Goal: Information Seeking & Learning: Find specific page/section

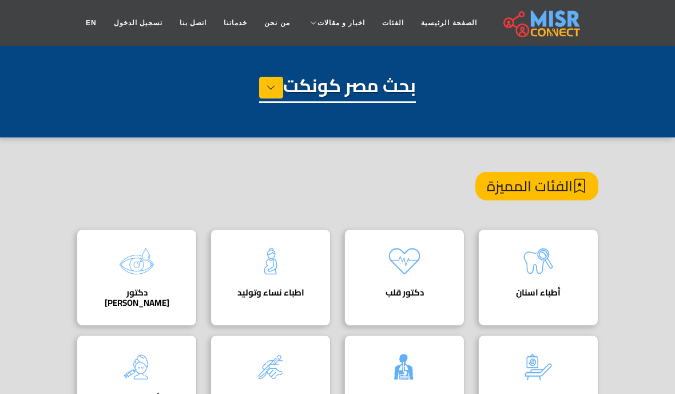
click at [88, 22] on link "EN" at bounding box center [91, 23] width 28 height 22
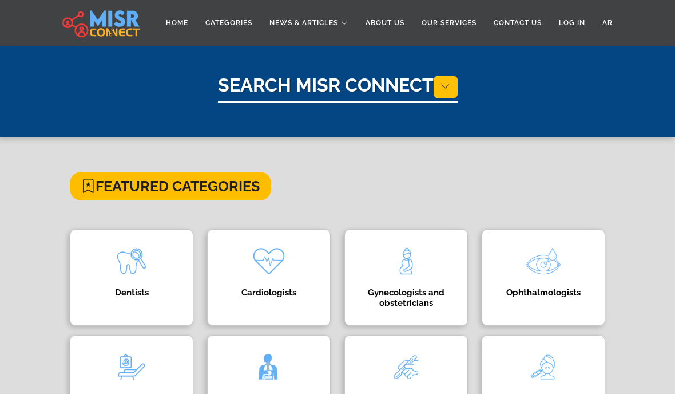
click at [187, 18] on link "Home" at bounding box center [176, 23] width 39 height 22
click at [237, 23] on link "Categories" at bounding box center [229, 23] width 64 height 22
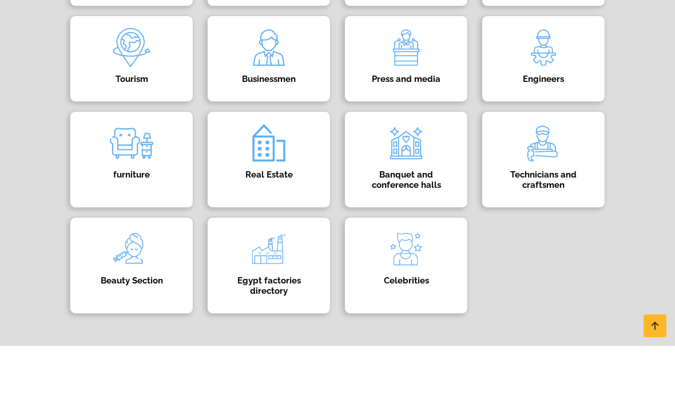
scroll to position [540, 0]
click at [302, 266] on div "Egypt factories directory دليل المصانع في مصر" at bounding box center [269, 312] width 124 height 97
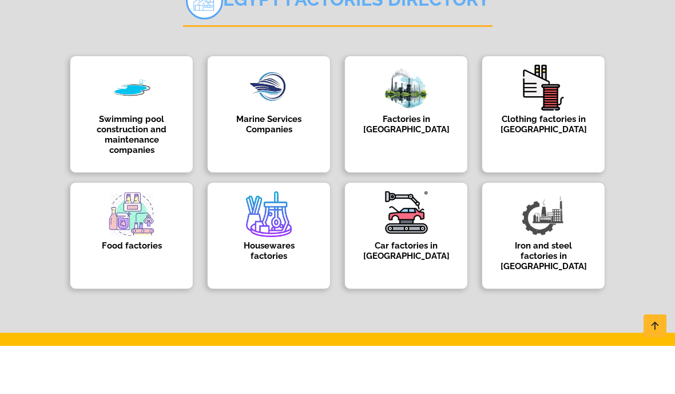
scroll to position [113, 0]
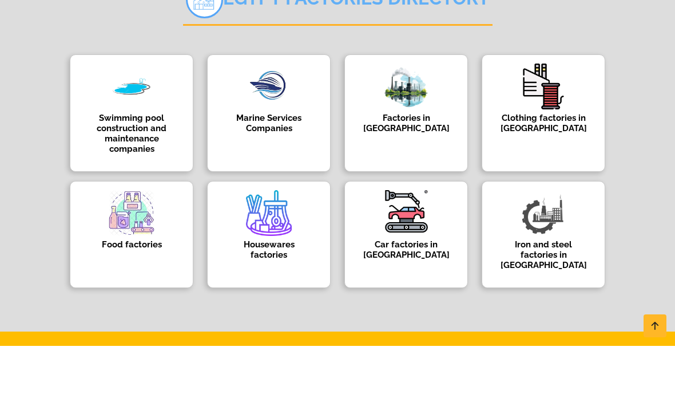
click at [544, 112] on img at bounding box center [544, 135] width 46 height 46
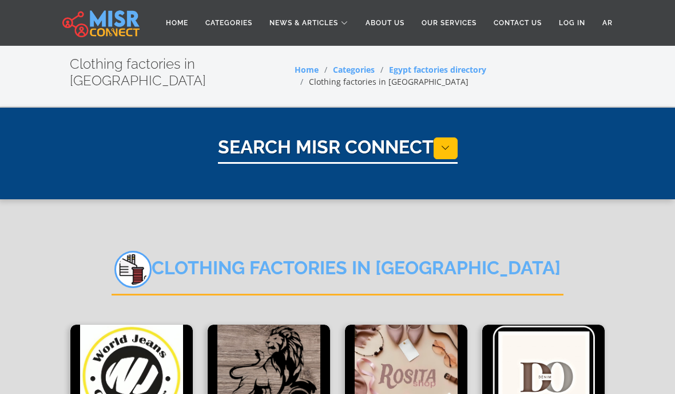
select select "**********"
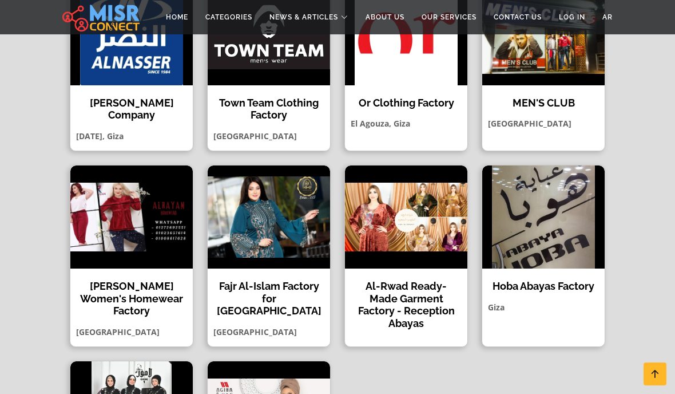
scroll to position [537, 0]
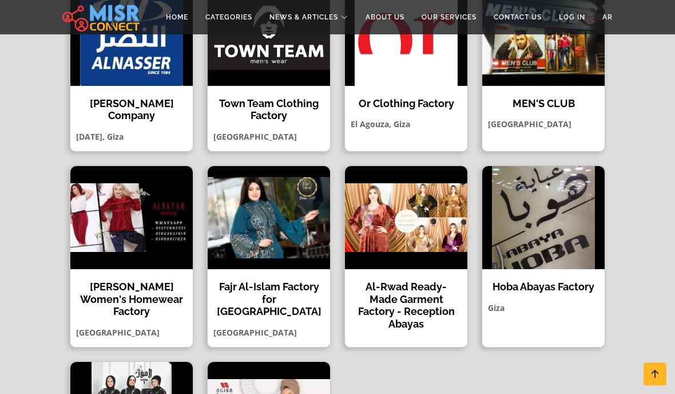
click at [539, 280] on h4 "Hoba Abayas Factory" at bounding box center [543, 286] width 105 height 13
